Goal: Find specific page/section

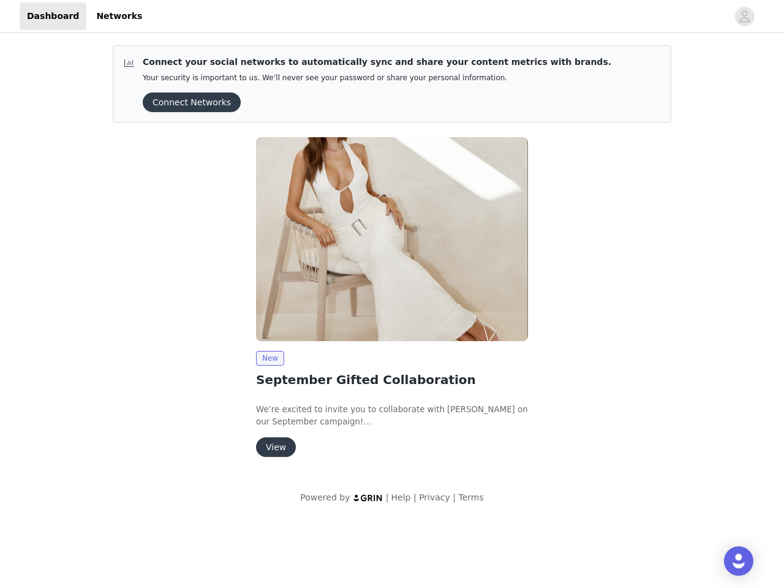
click at [392, 259] on img at bounding box center [392, 239] width 272 height 204
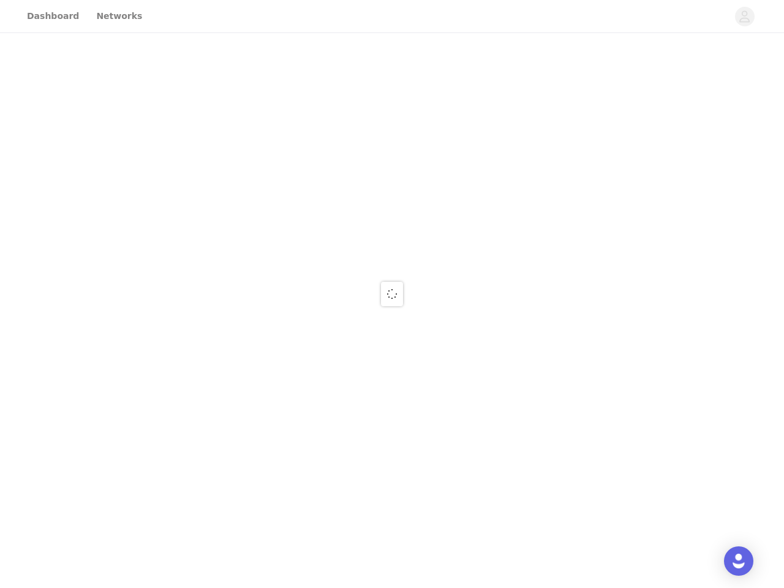
click at [744, 17] on div at bounding box center [392, 294] width 784 height 588
click at [187, 102] on div at bounding box center [392, 294] width 784 height 588
click at [392, 239] on div at bounding box center [392, 294] width 784 height 588
click at [269, 358] on div at bounding box center [392, 294] width 784 height 588
